Goal: Obtain resource: Obtain resource

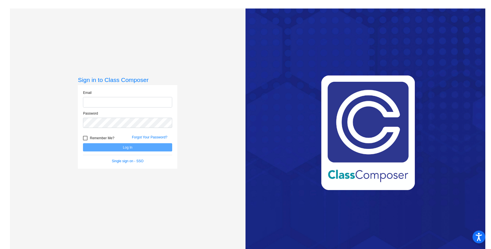
type input "[EMAIL_ADDRESS][DOMAIN_NAME]"
click at [157, 146] on button "Log In" at bounding box center [127, 147] width 89 height 8
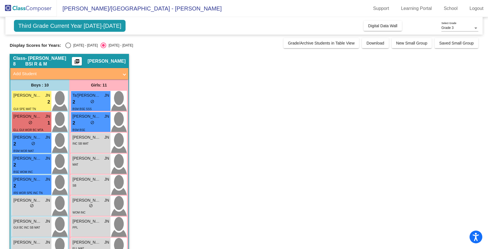
click at [46, 63] on span "- [PERSON_NAME] BSI R & M" at bounding box center [48, 61] width 47 height 11
click at [57, 66] on div "Class 8 - Nguyen BSI R & M picture_as_pdf Jessica Nguyen" at bounding box center [69, 62] width 118 height 14
click at [80, 62] on mat-icon "picture_as_pdf" at bounding box center [77, 63] width 7 height 8
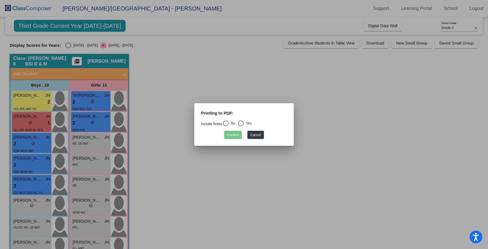
click at [226, 125] on div "Select an option" at bounding box center [226, 124] width 6 height 6
click at [226, 126] on input "No" at bounding box center [226, 126] width 0 height 0
radio input "true"
click at [230, 131] on button "Confirm" at bounding box center [233, 135] width 18 height 8
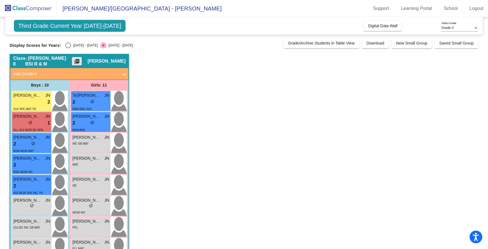
click at [252, 129] on app-classroom "Class 8 - [PERSON_NAME] BSI R & M picture_as_pdf [PERSON_NAME] Add Student Firs…" at bounding box center [244, 192] width 469 height 277
click at [390, 25] on span "Digital Data Wall" at bounding box center [382, 26] width 29 height 5
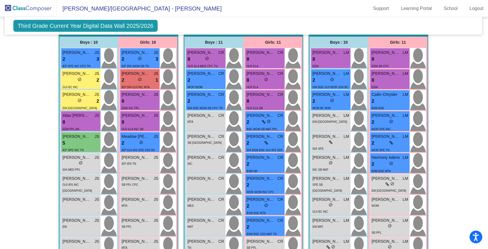
scroll to position [195, 1]
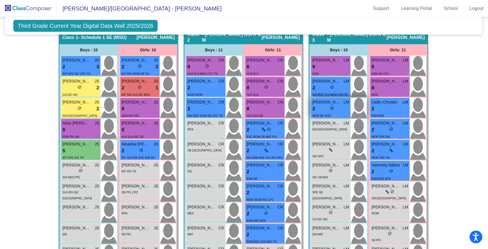
click at [333, 105] on span "[PERSON_NAME]" at bounding box center [327, 102] width 28 height 6
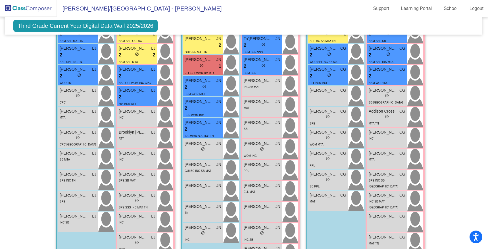
scroll to position [750, 0]
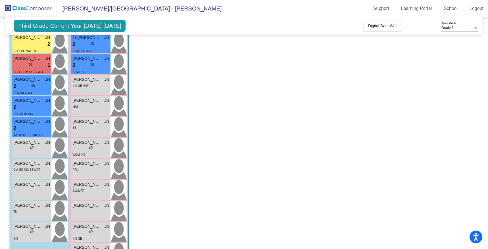
scroll to position [55, 0]
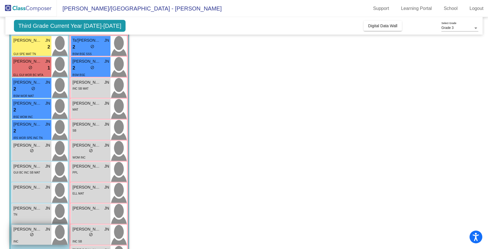
click at [57, 232] on img at bounding box center [59, 235] width 16 height 20
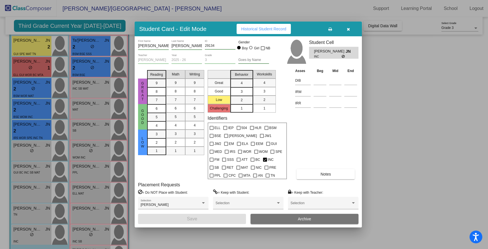
click at [351, 28] on button "button" at bounding box center [348, 29] width 18 height 10
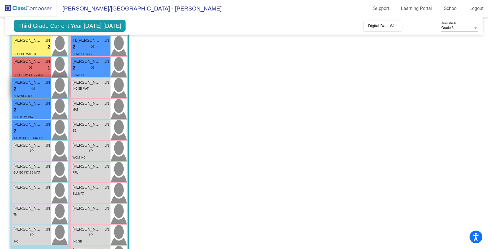
click at [47, 88] on div "2 lock do_not_disturb_alt" at bounding box center [31, 89] width 37 height 7
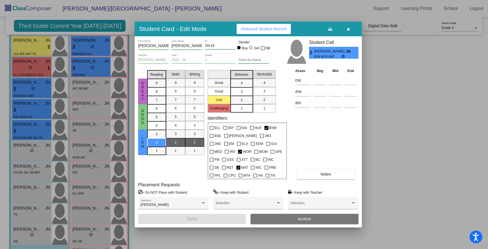
click at [261, 31] on span "Historical Student Record" at bounding box center [263, 29] width 45 height 5
click at [150, 15] on div at bounding box center [244, 124] width 488 height 249
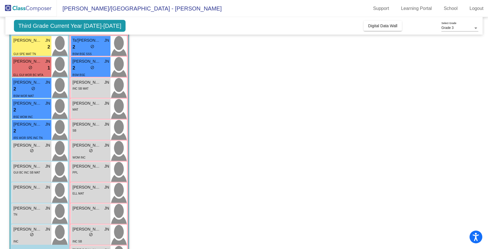
scroll to position [0, 0]
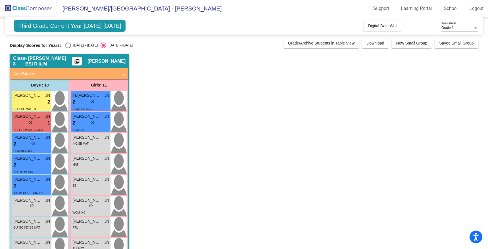
click at [80, 63] on mat-icon "picture_as_pdf" at bounding box center [77, 63] width 7 height 8
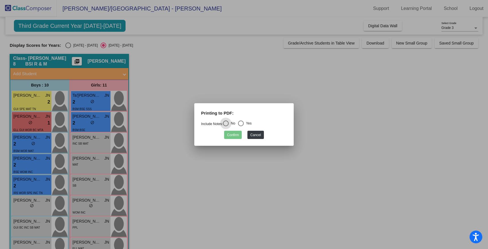
click at [246, 122] on div "Yes" at bounding box center [248, 123] width 8 height 5
click at [241, 126] on input "Yes" at bounding box center [241, 126] width 0 height 0
radio input "true"
click at [235, 140] on mat-dialog-container "Printing to PDF: Include Notes: No Yes Confirm Cancel" at bounding box center [243, 124] width 99 height 43
click at [232, 133] on button "Confirm" at bounding box center [233, 135] width 18 height 8
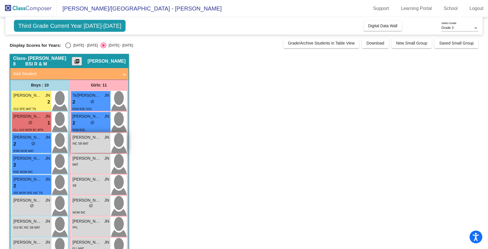
scroll to position [7, 0]
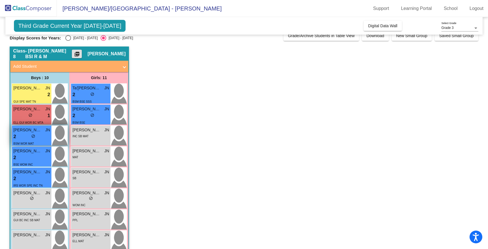
click at [56, 136] on img at bounding box center [59, 136] width 16 height 20
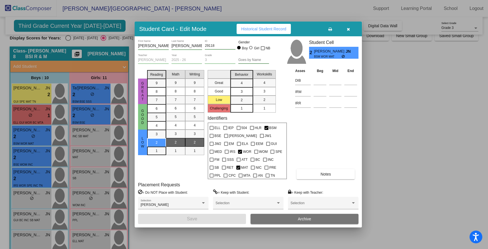
click at [258, 32] on button "Historical Student Record" at bounding box center [264, 29] width 54 height 10
click at [379, 138] on div at bounding box center [244, 124] width 488 height 249
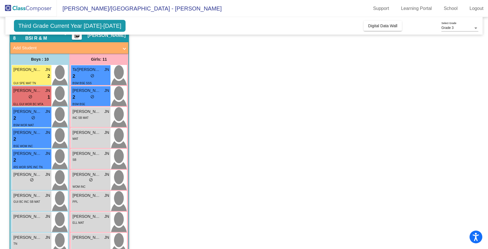
scroll to position [24, 0]
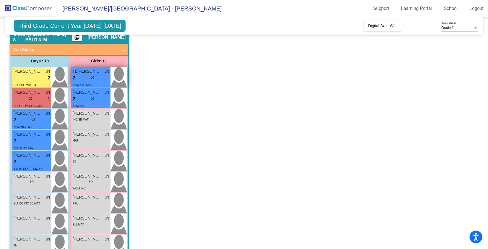
click at [95, 76] on div "2 lock do_not_disturb_alt" at bounding box center [90, 77] width 37 height 7
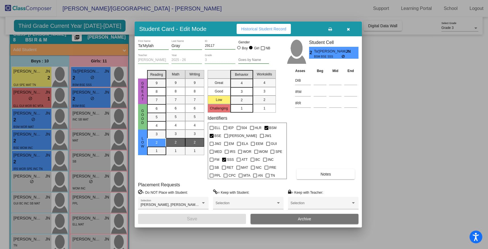
click at [271, 31] on span "Historical Student Record" at bounding box center [263, 29] width 45 height 5
click at [423, 101] on div at bounding box center [244, 124] width 488 height 249
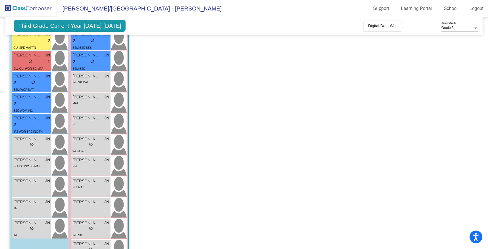
scroll to position [59, 0]
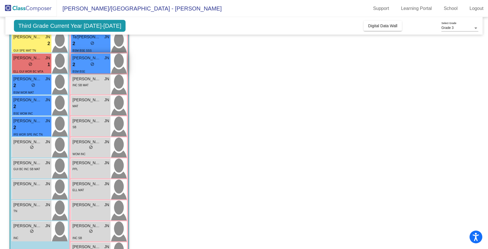
click at [101, 61] on div "2 lock do_not_disturb_alt" at bounding box center [90, 64] width 37 height 7
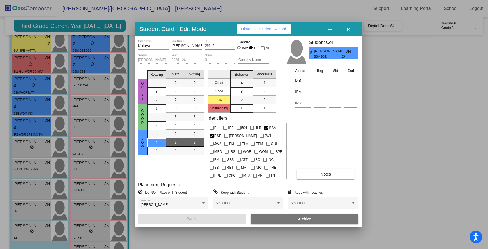
click at [246, 29] on span "Historical Student Record" at bounding box center [263, 29] width 45 height 5
click at [349, 31] on icon "button" at bounding box center [348, 29] width 3 height 4
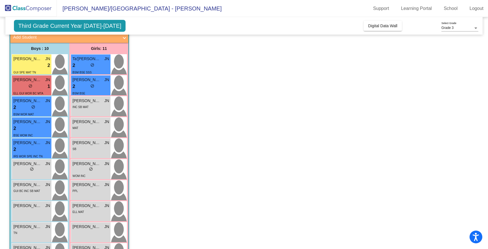
scroll to position [36, 0]
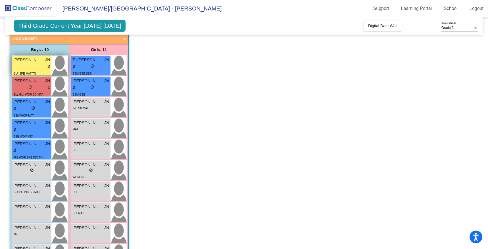
click at [38, 66] on div "lock do_not_disturb_alt 2" at bounding box center [31, 66] width 37 height 7
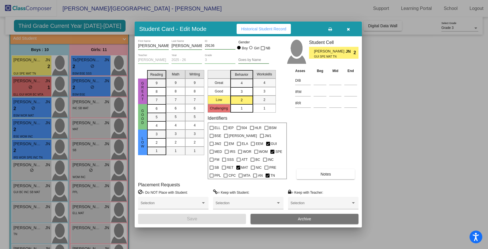
click at [259, 29] on span "Historical Student Record" at bounding box center [263, 29] width 45 height 5
click at [351, 31] on button "button" at bounding box center [348, 29] width 18 height 10
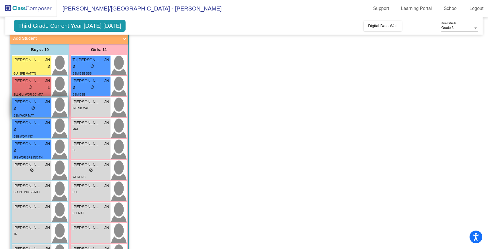
click at [47, 109] on div "2 lock do_not_disturb_alt" at bounding box center [31, 108] width 37 height 7
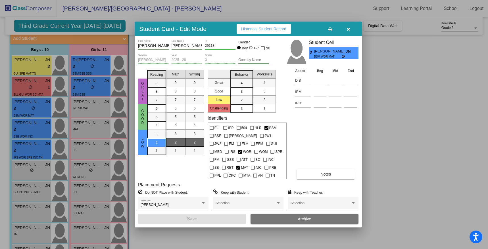
click at [344, 26] on button "button" at bounding box center [348, 29] width 18 height 10
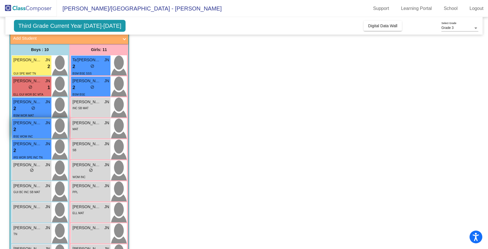
click at [52, 126] on img at bounding box center [59, 129] width 16 height 20
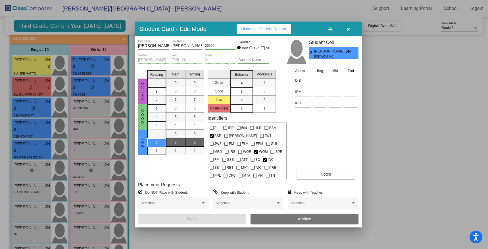
click at [264, 25] on button "Historical Student Record" at bounding box center [264, 29] width 54 height 10
click at [347, 30] on icon "button" at bounding box center [348, 29] width 3 height 4
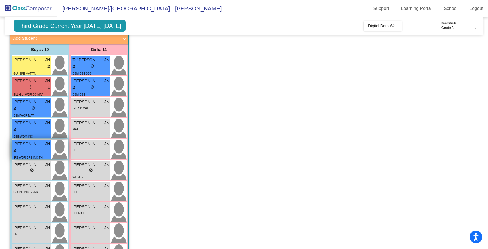
click at [45, 151] on div "2 lock do_not_disturb_alt" at bounding box center [31, 150] width 37 height 7
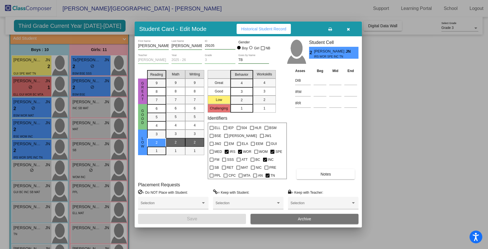
click at [254, 26] on button "Historical Student Record" at bounding box center [264, 29] width 54 height 10
click at [349, 32] on button "button" at bounding box center [348, 29] width 18 height 10
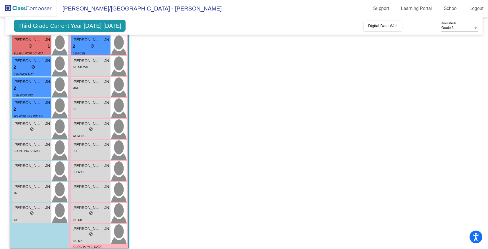
scroll to position [82, 0]
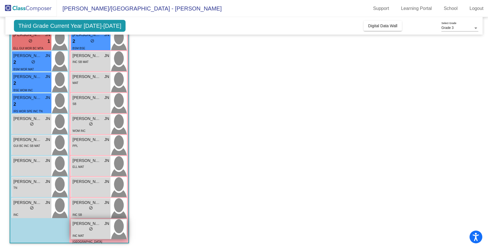
click at [99, 233] on div "INC MAT [GEOGRAPHIC_DATA]" at bounding box center [90, 239] width 37 height 12
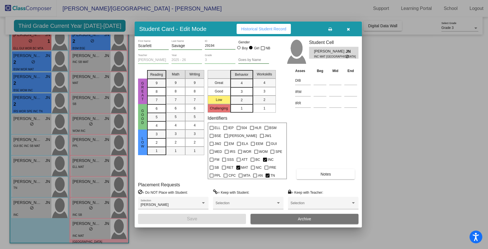
click at [260, 33] on button "Historical Student Record" at bounding box center [264, 29] width 54 height 10
click at [367, 141] on div at bounding box center [244, 124] width 488 height 249
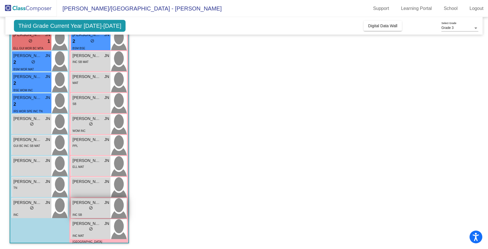
click at [115, 215] on img at bounding box center [119, 209] width 16 height 20
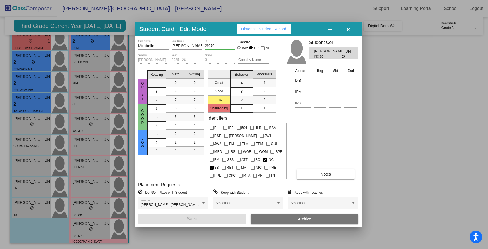
click at [255, 29] on span "Historical Student Record" at bounding box center [263, 29] width 45 height 5
click at [232, 15] on div at bounding box center [244, 124] width 488 height 249
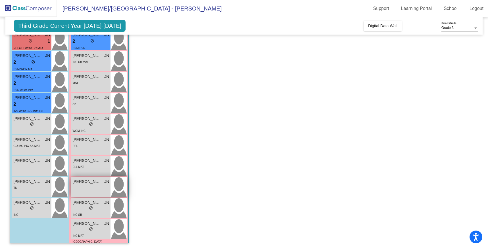
click at [103, 190] on div "[PERSON_NAME] lock do_not_disturb_alt" at bounding box center [90, 188] width 39 height 20
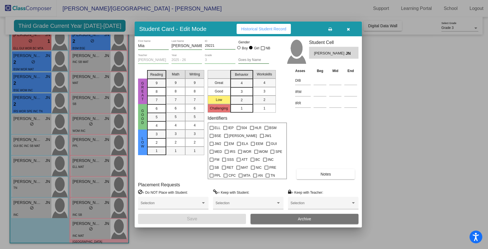
click at [257, 27] on span "Historical Student Record" at bounding box center [263, 29] width 45 height 5
click at [384, 101] on div at bounding box center [244, 124] width 488 height 249
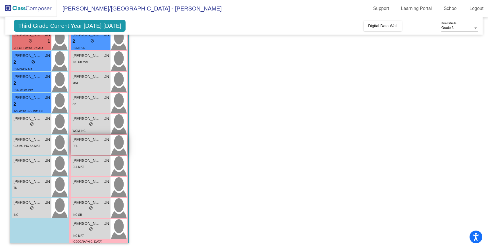
click at [118, 143] on img at bounding box center [119, 146] width 16 height 20
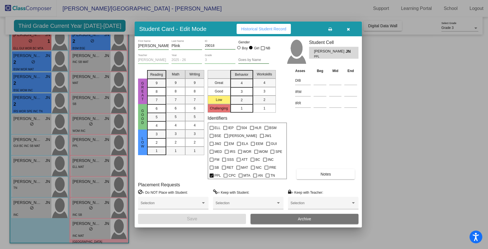
click at [252, 28] on span "Historical Student Record" at bounding box center [263, 29] width 45 height 5
click at [368, 61] on div at bounding box center [244, 124] width 488 height 249
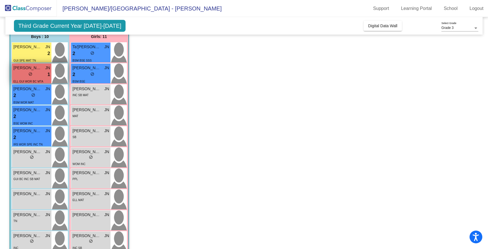
scroll to position [0, 0]
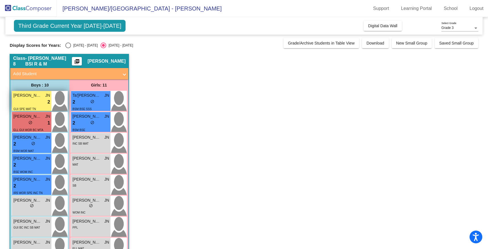
click at [41, 107] on div "GUI SPE MAT TN" at bounding box center [31, 109] width 37 height 6
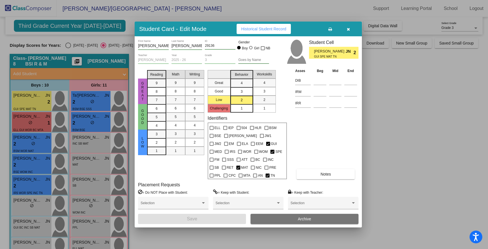
click at [265, 32] on button "Historical Student Record" at bounding box center [264, 29] width 54 height 10
click at [347, 32] on button "button" at bounding box center [348, 29] width 18 height 10
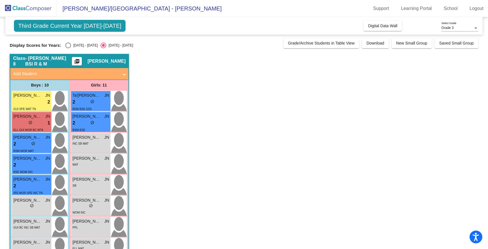
click at [199, 176] on app-classroom "Class 8 - [PERSON_NAME] BSI R & M picture_as_pdf [PERSON_NAME] Add Student Firs…" at bounding box center [244, 192] width 469 height 277
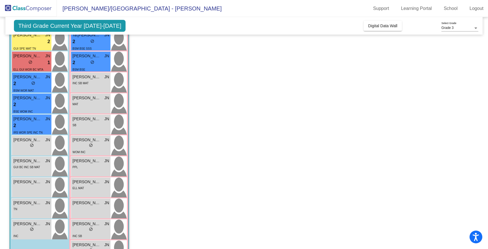
scroll to position [82, 0]
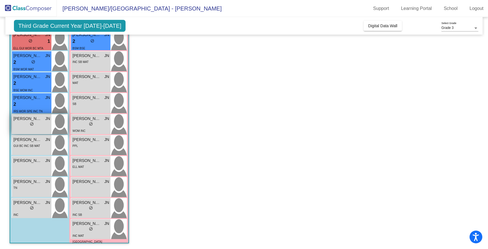
click at [21, 126] on div "lock do_not_disturb_alt" at bounding box center [31, 125] width 37 height 6
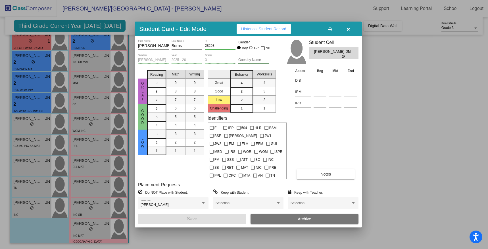
click at [251, 28] on span "Historical Student Record" at bounding box center [263, 29] width 45 height 5
click at [349, 26] on button "button" at bounding box center [348, 29] width 18 height 10
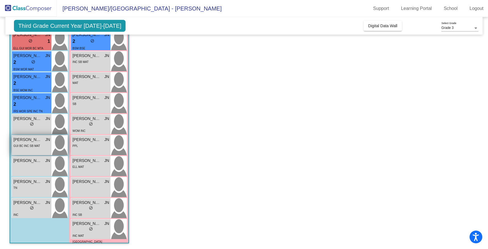
click at [55, 147] on img at bounding box center [59, 146] width 16 height 20
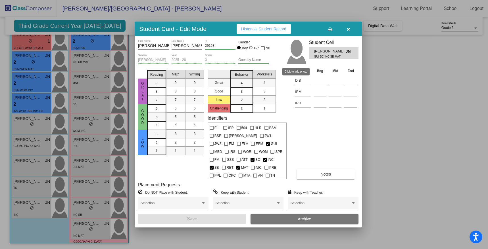
click at [259, 32] on button "Historical Student Record" at bounding box center [264, 29] width 54 height 10
click at [346, 33] on button "button" at bounding box center [348, 29] width 18 height 10
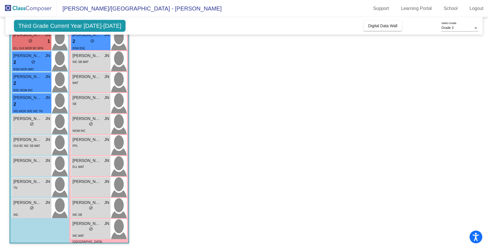
click at [205, 138] on app-classroom "Class 8 - [PERSON_NAME] BSI R & M picture_as_pdf [PERSON_NAME] Add Student Firs…" at bounding box center [244, 110] width 469 height 277
click at [53, 164] on img at bounding box center [59, 167] width 16 height 20
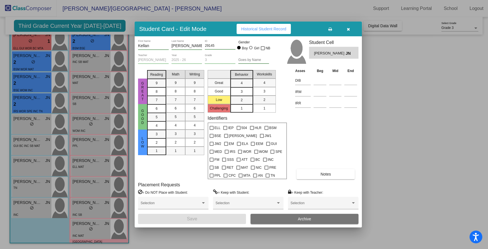
click at [258, 27] on span "Historical Student Record" at bounding box center [263, 29] width 45 height 5
click at [349, 32] on button "button" at bounding box center [348, 29] width 18 height 10
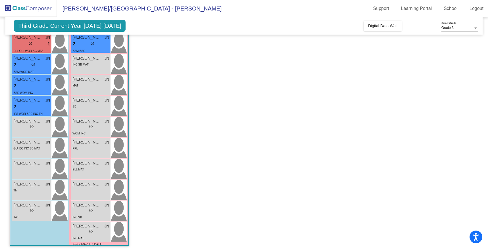
scroll to position [80, 0]
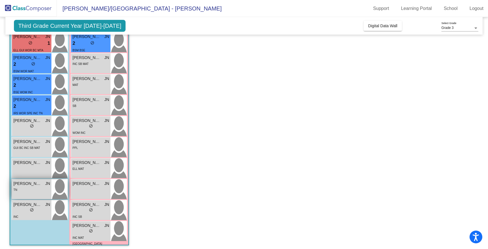
click at [37, 195] on div "[PERSON_NAME] lock do_not_disturb_alt TN" at bounding box center [31, 190] width 39 height 20
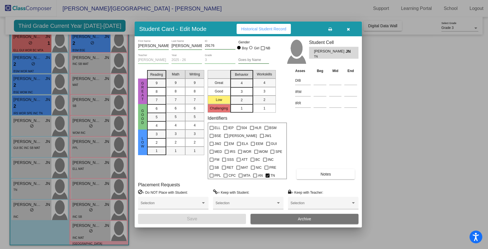
click at [263, 30] on span "Historical Student Record" at bounding box center [263, 29] width 45 height 5
click at [349, 32] on button "button" at bounding box center [348, 29] width 18 height 10
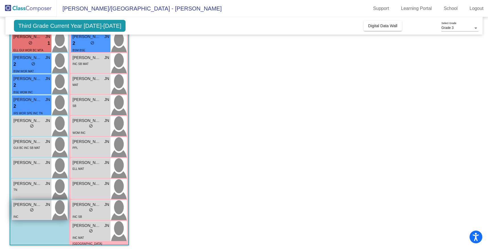
click at [59, 210] on img at bounding box center [59, 211] width 16 height 20
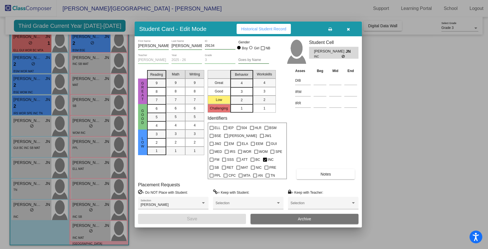
click at [249, 27] on span "Historical Student Record" at bounding box center [263, 29] width 45 height 5
click at [178, 13] on div at bounding box center [244, 124] width 488 height 249
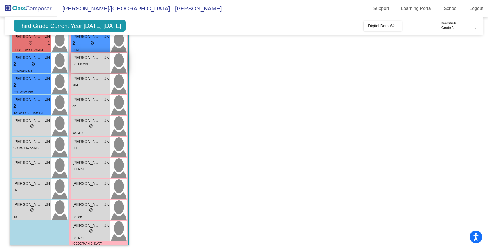
click at [116, 60] on img at bounding box center [119, 63] width 16 height 20
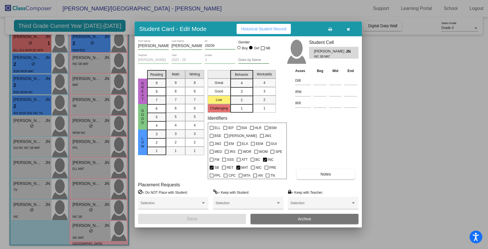
click at [242, 31] on span "Historical Student Record" at bounding box center [263, 29] width 45 height 5
click at [410, 91] on div at bounding box center [244, 124] width 488 height 249
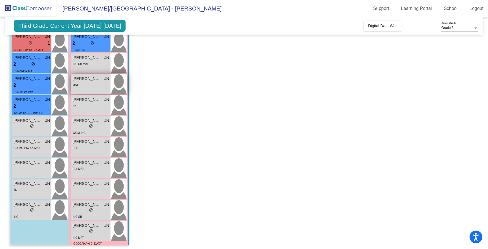
click at [120, 90] on img at bounding box center [119, 84] width 16 height 20
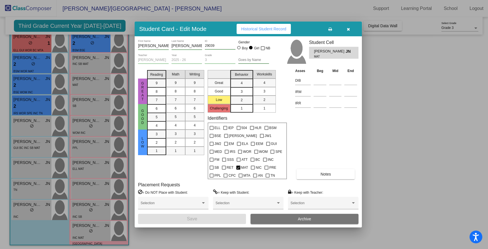
click at [248, 23] on div "Student Card - Edit Mode Historical Student Record" at bounding box center [248, 29] width 227 height 15
click at [244, 30] on span "Historical Student Record" at bounding box center [263, 29] width 45 height 5
click at [256, 31] on span "Historical Student Record" at bounding box center [263, 29] width 45 height 5
click at [394, 60] on div at bounding box center [244, 124] width 488 height 249
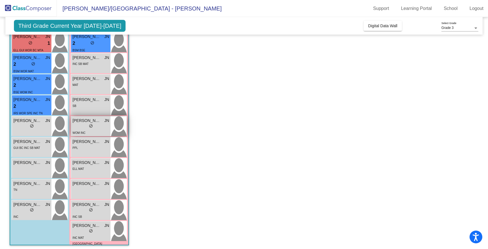
click at [110, 120] on div "[PERSON_NAME] JN lock do_not_disturb_alt WOM INC" at bounding box center [90, 126] width 39 height 20
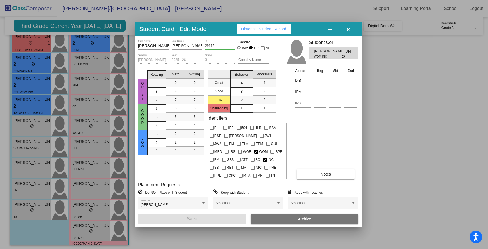
click at [249, 23] on div "Student Card - Edit Mode Historical Student Record" at bounding box center [248, 29] width 227 height 15
click at [248, 26] on button "Historical Student Record" at bounding box center [264, 29] width 54 height 10
click at [412, 98] on div at bounding box center [244, 124] width 488 height 249
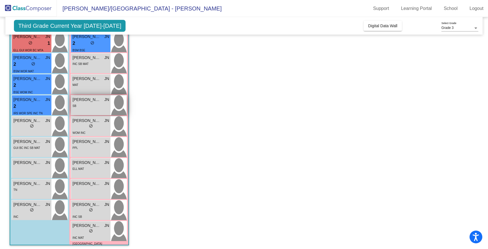
click at [126, 102] on img at bounding box center [119, 105] width 16 height 20
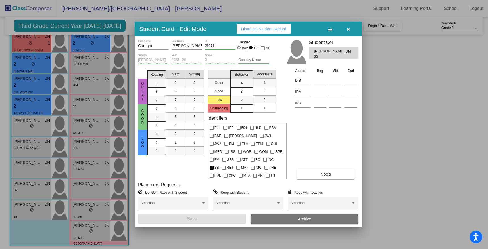
click at [257, 31] on span "Historical Student Record" at bounding box center [263, 29] width 45 height 5
